Goal: Find specific page/section: Find specific page/section

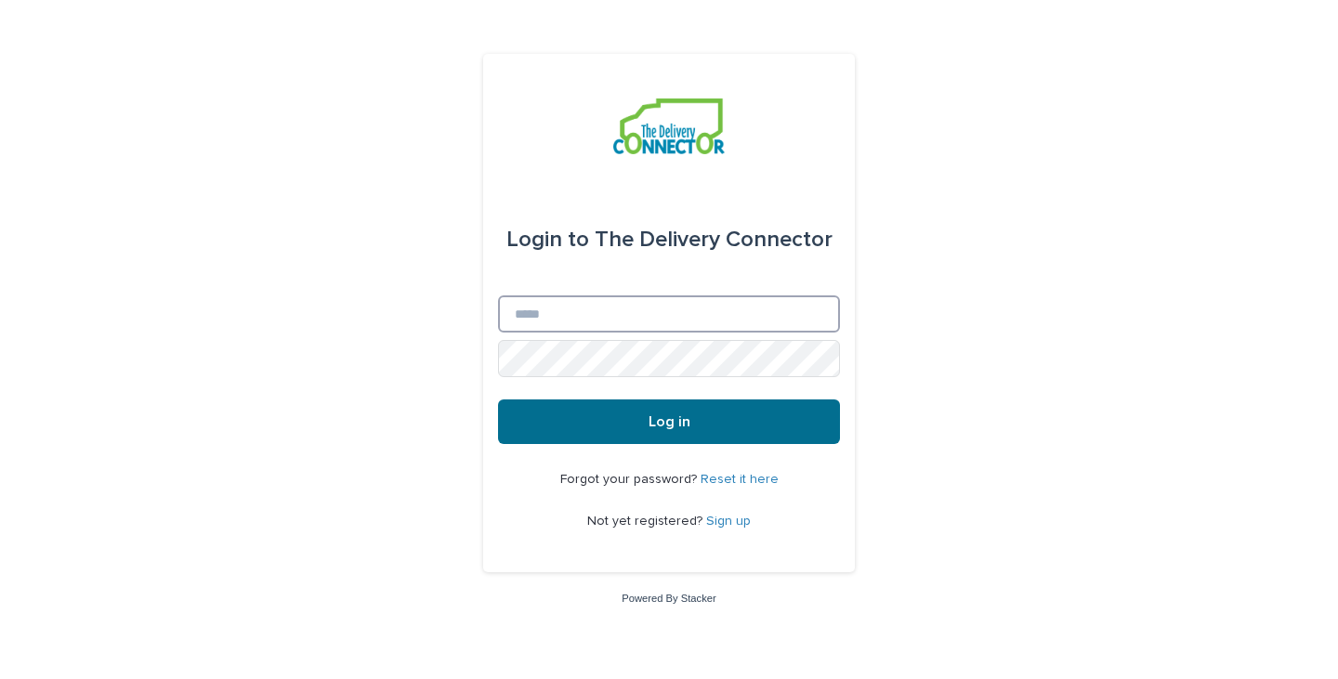
type input "**********"
click at [685, 426] on span "Log in" at bounding box center [670, 421] width 42 height 15
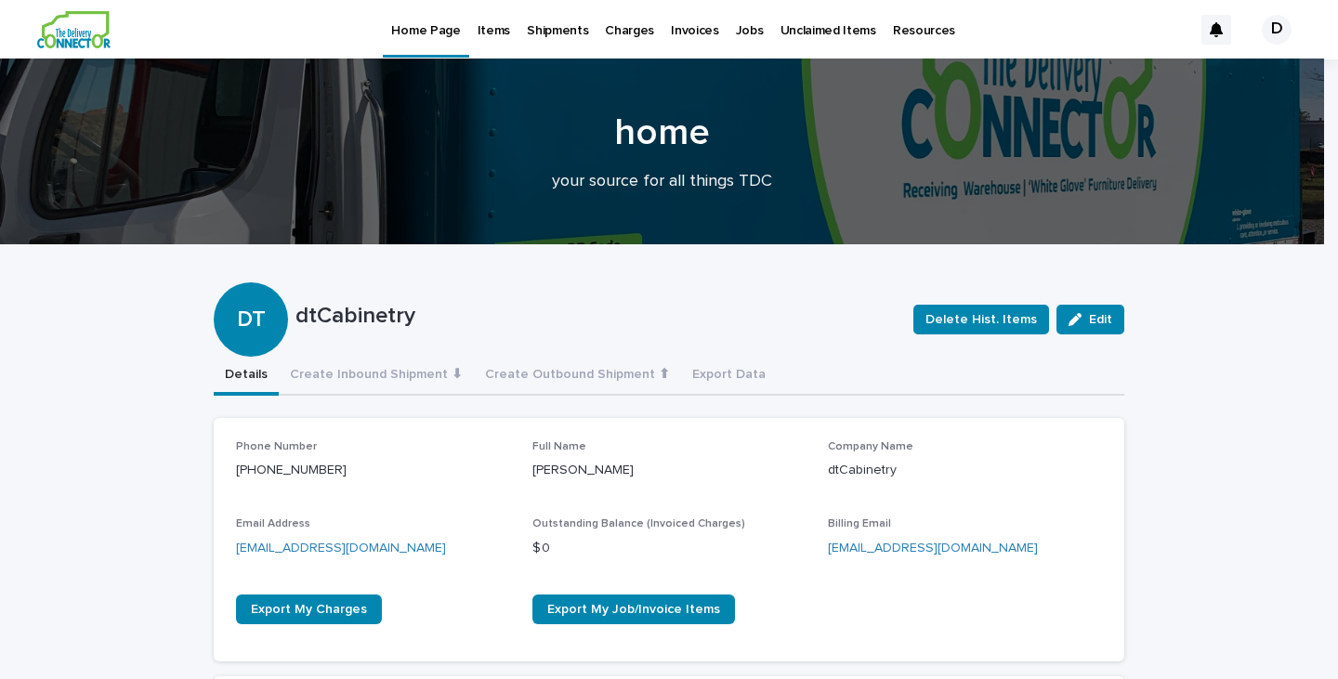
click at [489, 32] on p "Items" at bounding box center [494, 19] width 33 height 39
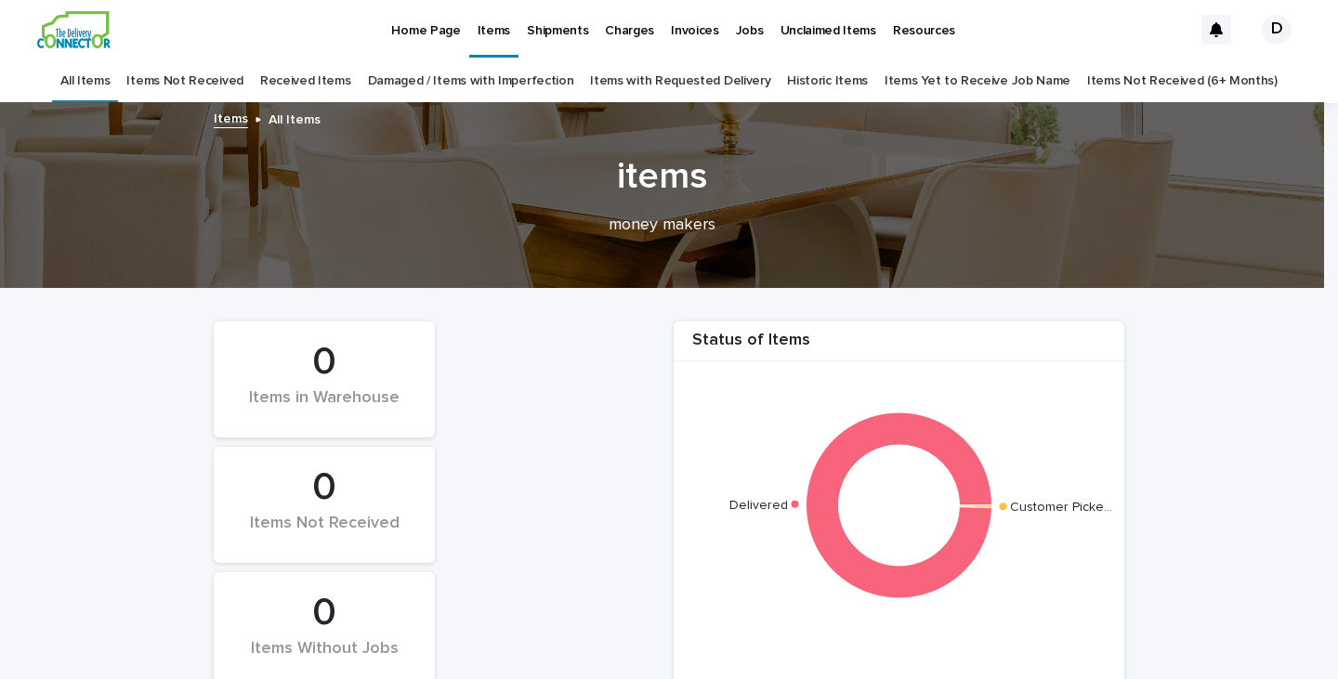
click at [740, 31] on p "Jobs" at bounding box center [750, 19] width 28 height 39
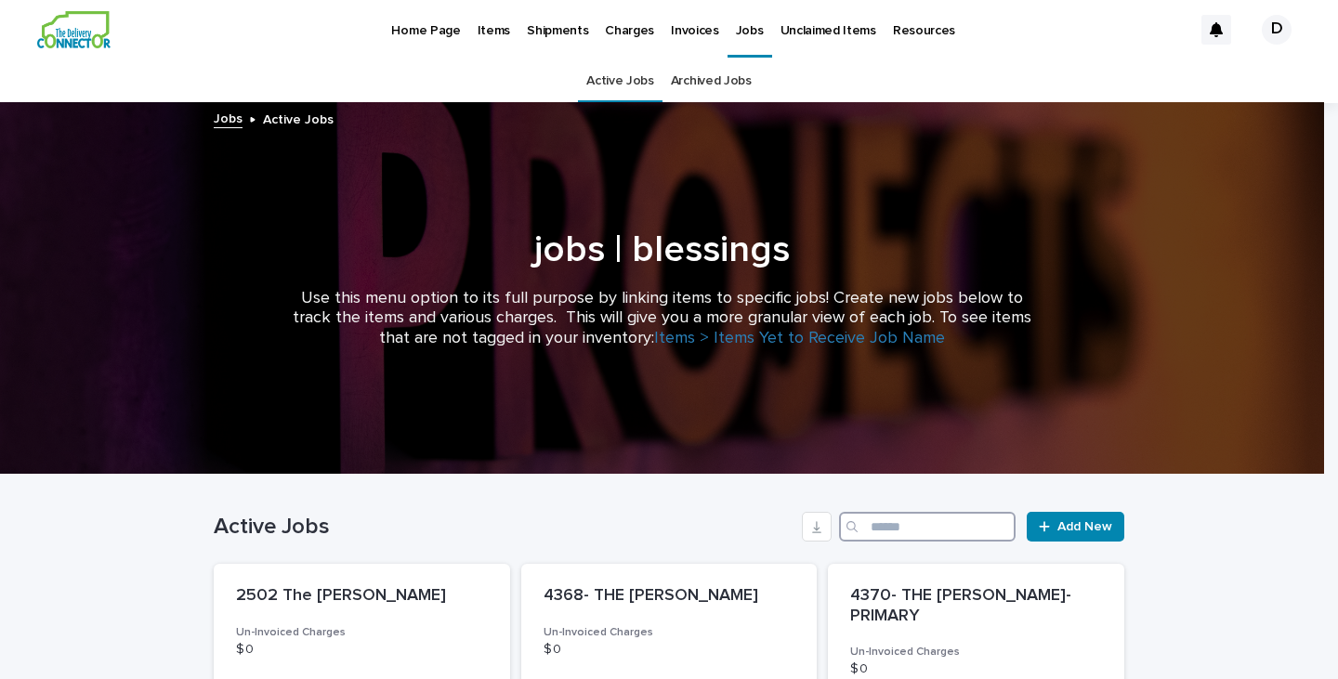
click at [878, 527] on input "Search" at bounding box center [927, 527] width 177 height 30
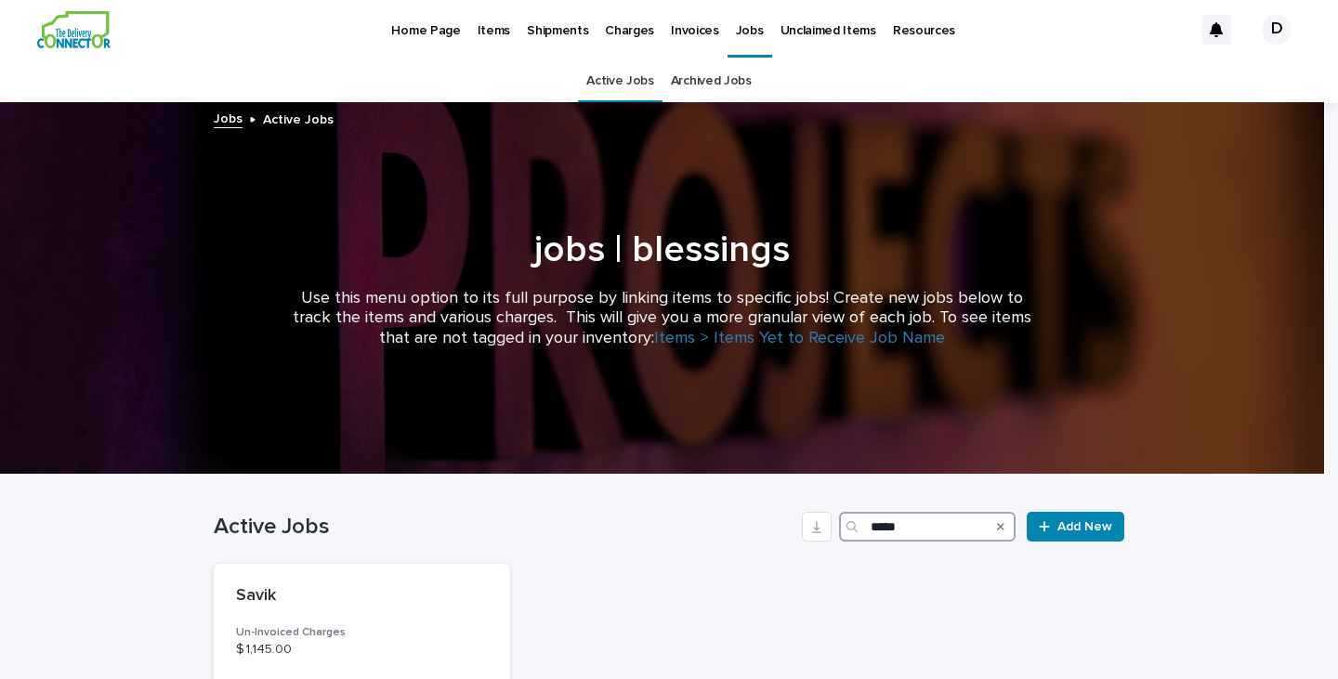
type input "*****"
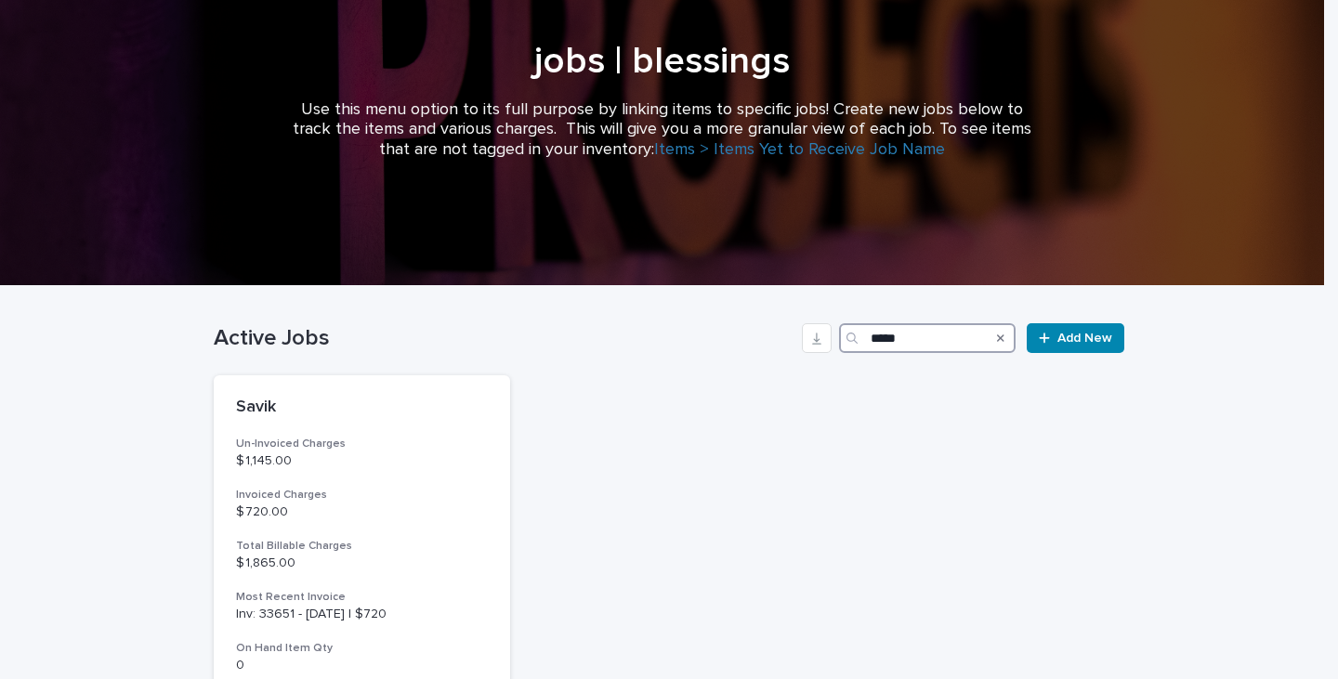
scroll to position [186, 0]
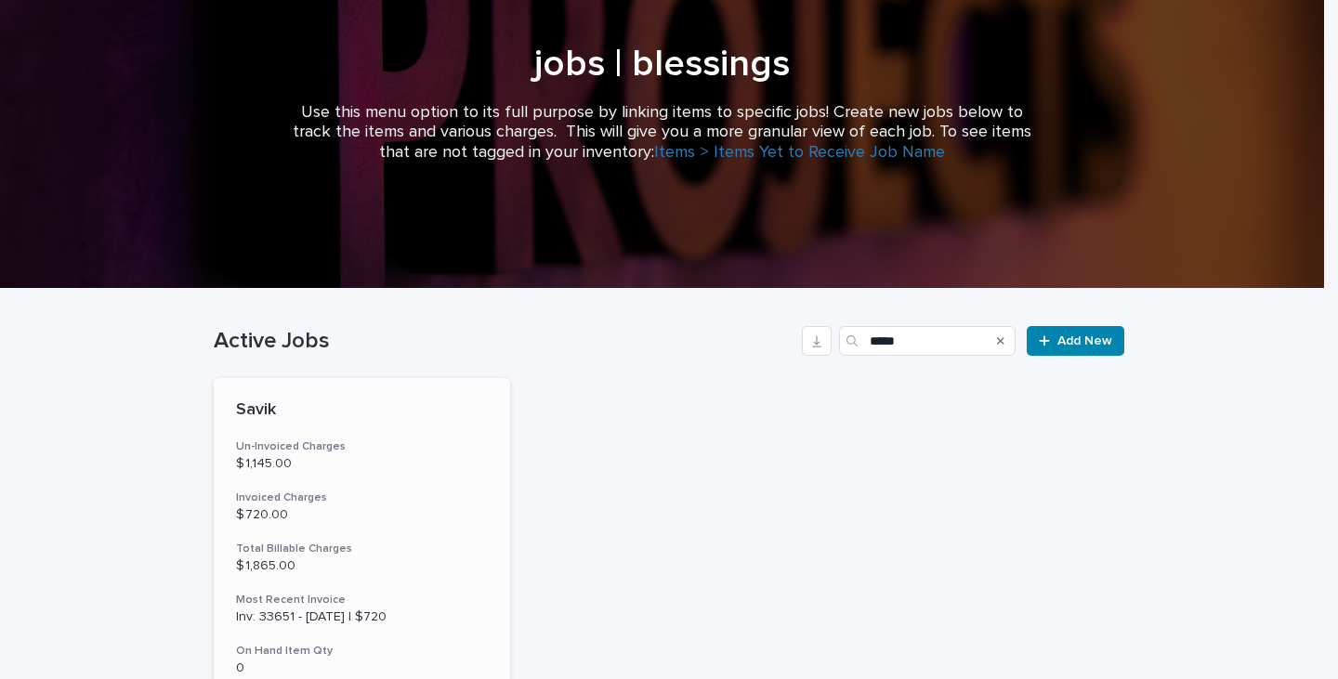
click at [269, 404] on p "Savik" at bounding box center [362, 411] width 252 height 20
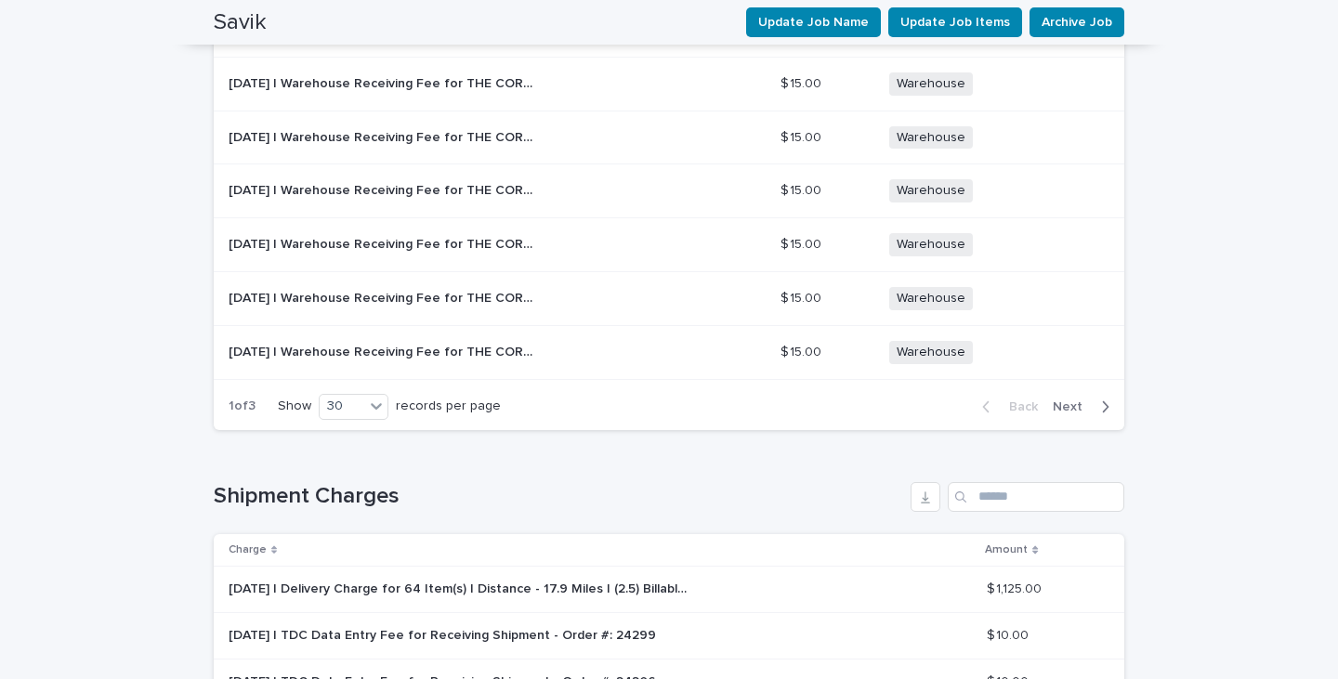
scroll to position [4978, 0]
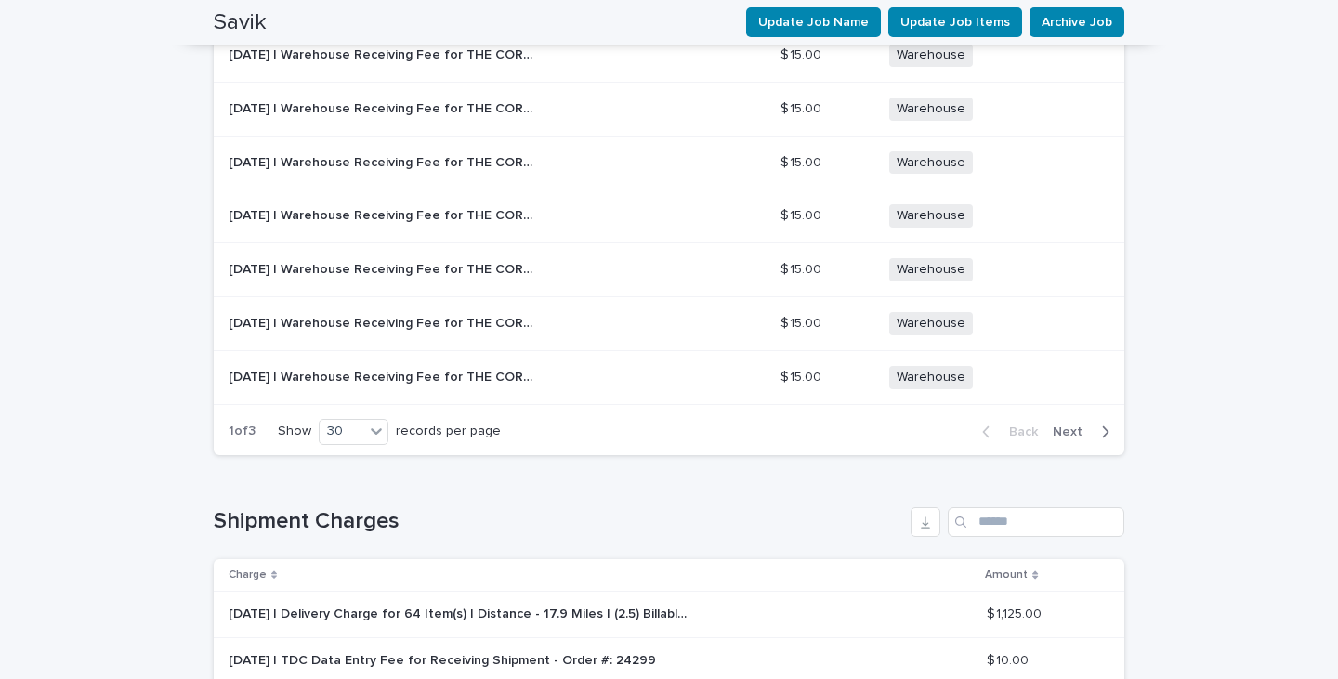
click at [1063, 426] on span "Next" at bounding box center [1073, 432] width 41 height 13
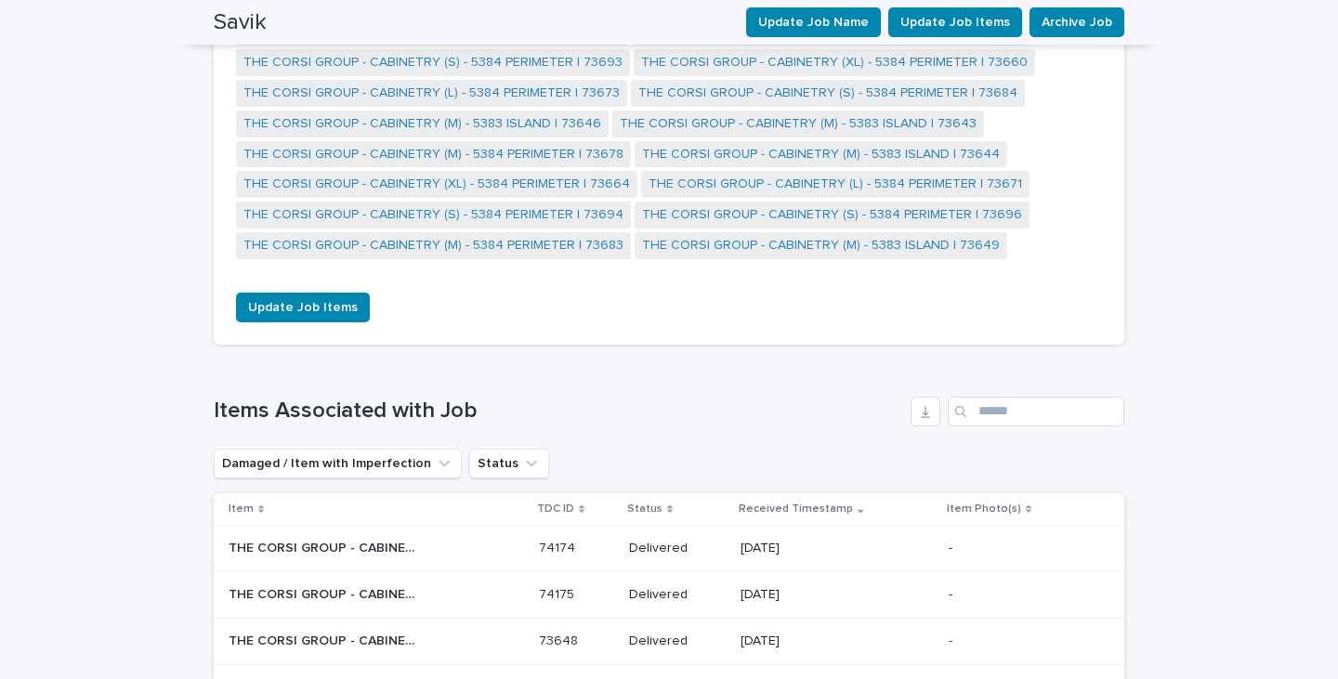
scroll to position [1953, 0]
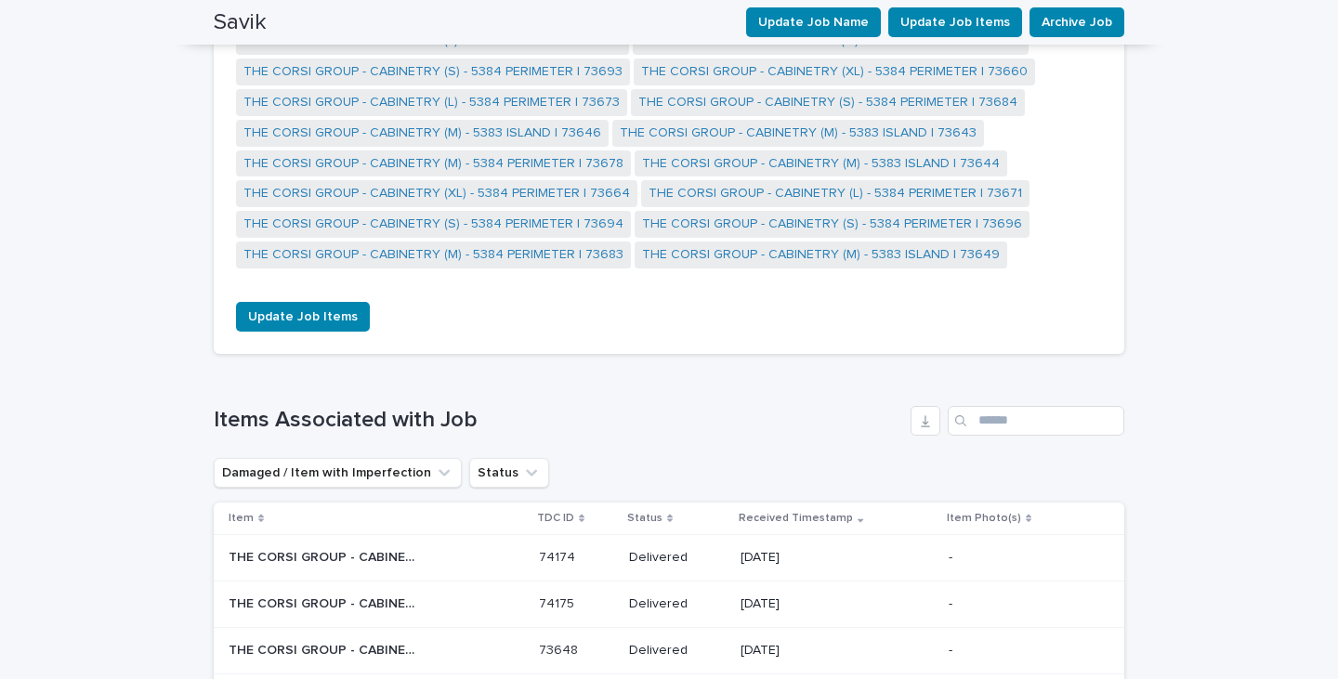
click at [1317, 327] on div "Loading... Saving… Loading... Saving… Savik Update Job Name Update Job Items Ar…" at bounding box center [669, 335] width 1338 height 4366
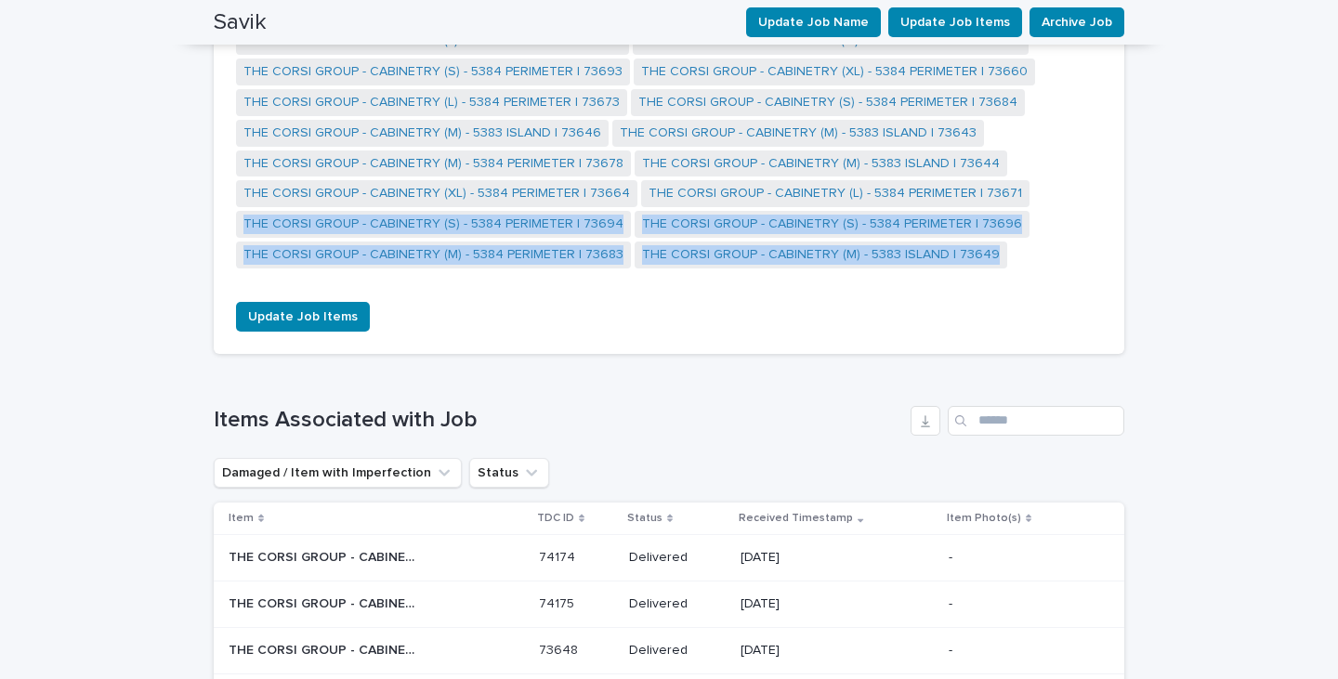
drag, startPoint x: 1317, startPoint y: 314, endPoint x: 1326, endPoint y: 228, distance: 86.9
click at [1326, 228] on div "Home Page Items Shipments Charges Invoices Jobs Unclaimed Items Resources D Act…" at bounding box center [669, 339] width 1338 height 679
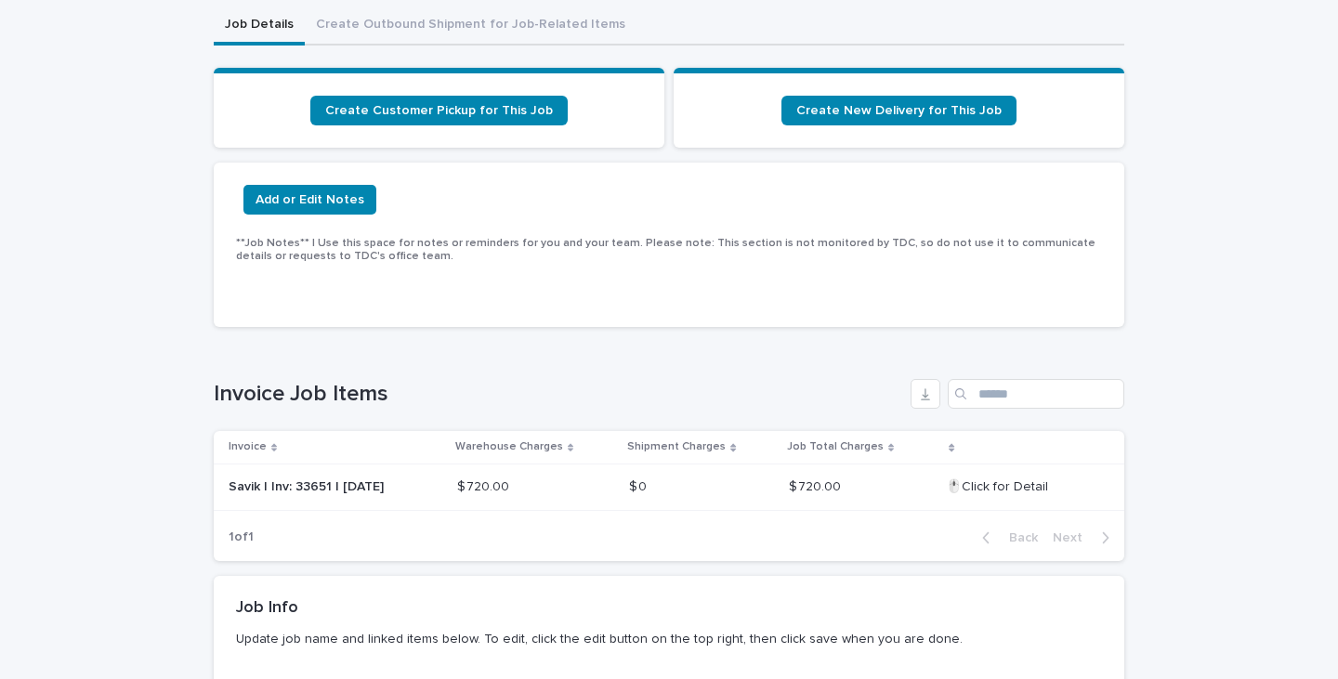
scroll to position [0, 0]
